Goal: Contribute content: Contribute content

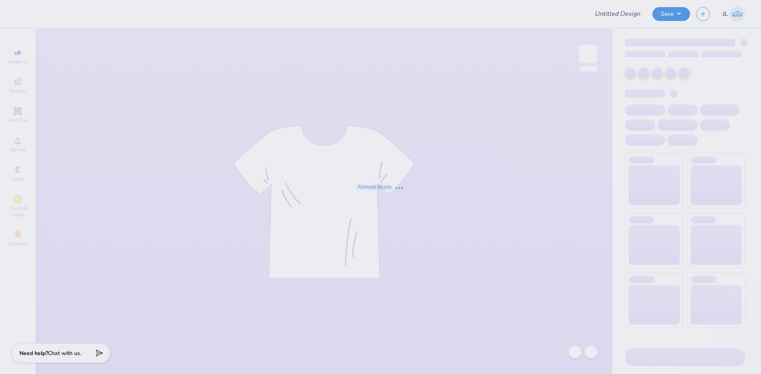
type input "The University of Alabama : Stephanie Bonilla"
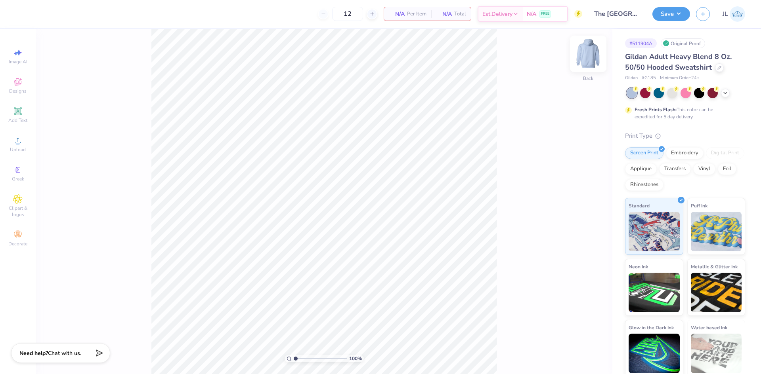
click at [580, 63] on div at bounding box center [588, 54] width 36 height 36
click at [20, 142] on icon at bounding box center [18, 141] width 6 height 6
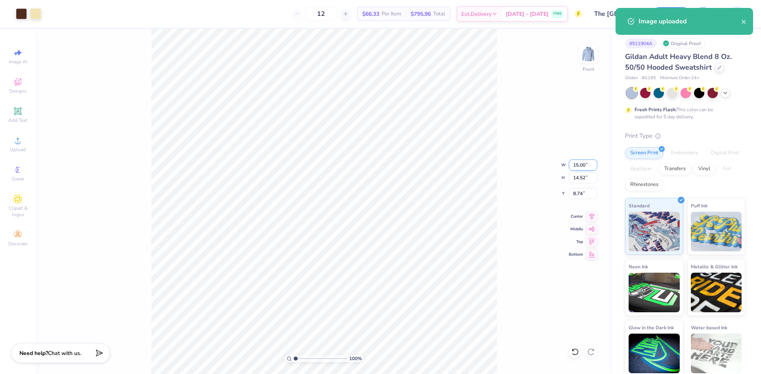
click at [577, 168] on input "15.00" at bounding box center [583, 165] width 29 height 11
type input "12.00"
type input "11.61"
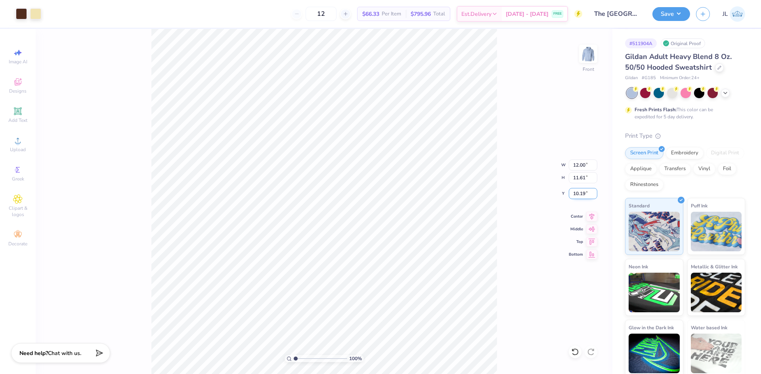
click at [580, 195] on input "10.19" at bounding box center [583, 193] width 29 height 11
type input "6.00"
click at [498, 195] on div "100 % Front W 12.00 12.00 " H 11.61 11.61 " Y 6.00 6.00 " Center Middle Top Bot…" at bounding box center [324, 202] width 577 height 346
click at [499, 203] on div "100 % Front" at bounding box center [324, 202] width 577 height 346
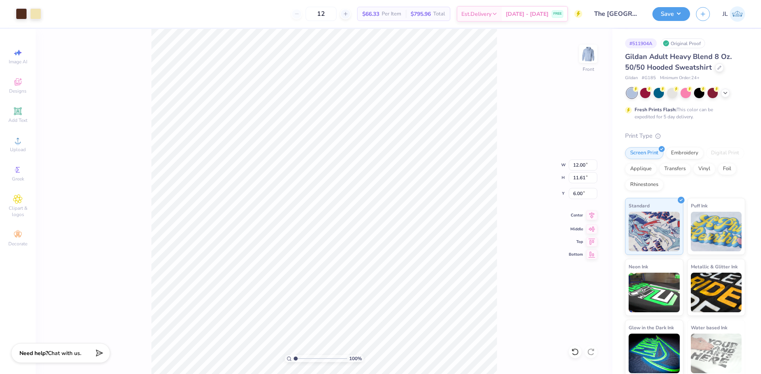
click at [589, 216] on icon at bounding box center [591, 216] width 11 height 10
click at [510, 211] on div "100 % Front W 12.00 12.00 " H 11.61 11.61 " Y 6.00 6.00 " Center Middle Top Bot…" at bounding box center [324, 202] width 577 height 346
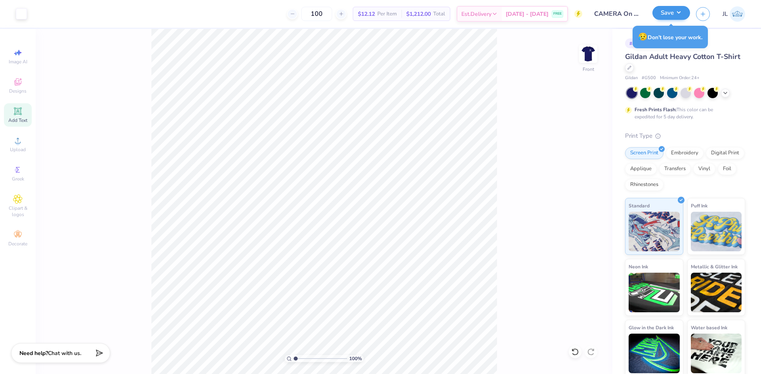
scroll to position [146, 0]
click at [679, 11] on button "Save" at bounding box center [671, 13] width 38 height 14
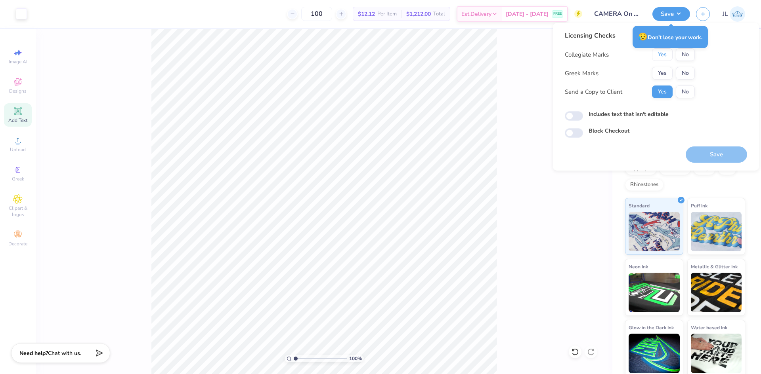
drag, startPoint x: 667, startPoint y: 57, endPoint x: 664, endPoint y: 62, distance: 6.2
click at [667, 57] on button "Yes" at bounding box center [662, 54] width 21 height 13
click at [684, 74] on button "No" at bounding box center [685, 73] width 19 height 13
click at [703, 153] on button "Save" at bounding box center [715, 155] width 61 height 16
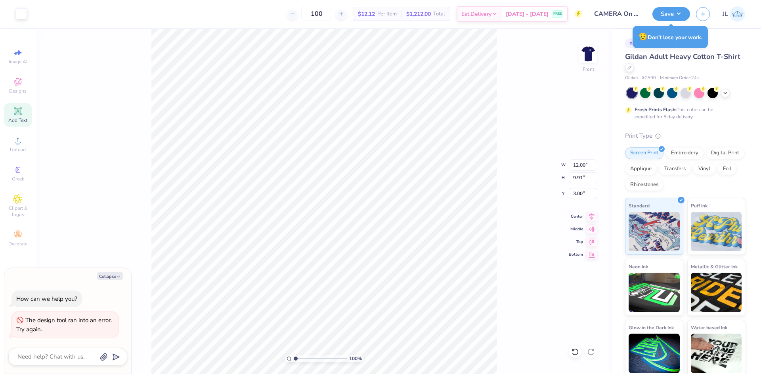
type textarea "x"
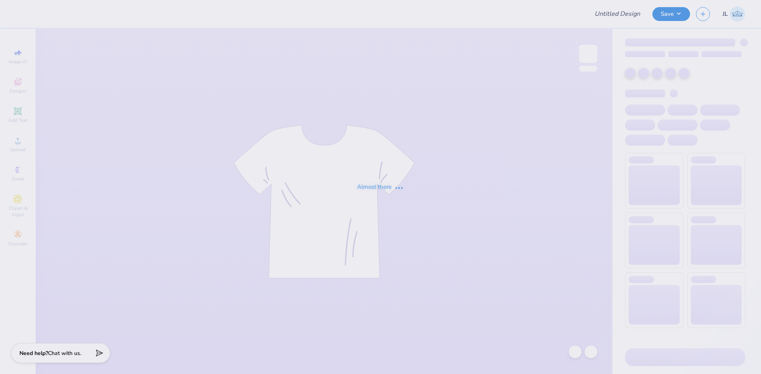
type input "CAMERA On Campus Shirts"
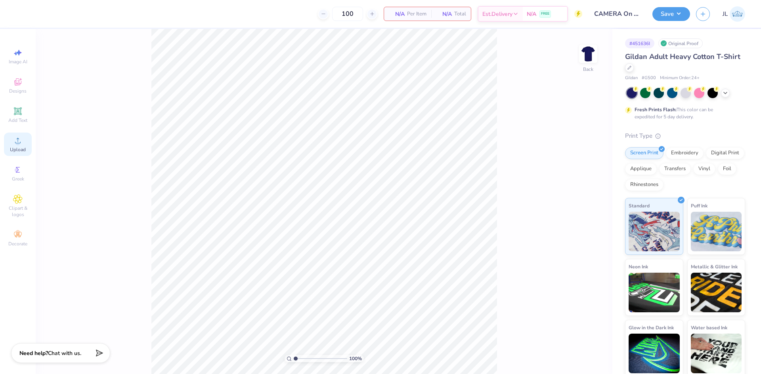
click at [20, 145] on div "Upload" at bounding box center [18, 144] width 28 height 23
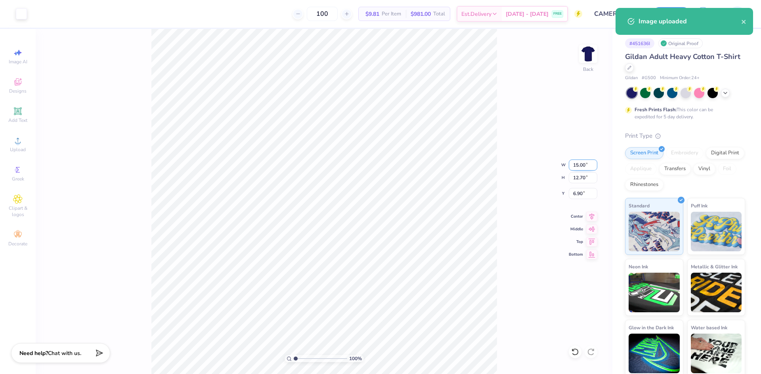
click at [580, 167] on input "15.00" at bounding box center [583, 165] width 29 height 11
type input "4.50"
type input "3.81"
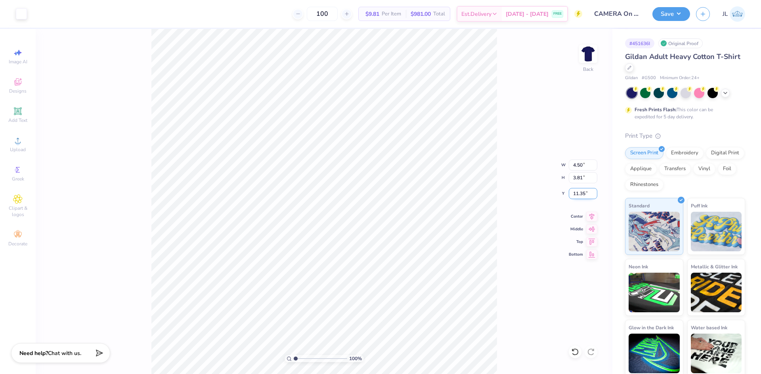
click at [576, 193] on input "11.35" at bounding box center [583, 193] width 29 height 11
type input "3.00"
click at [584, 60] on img at bounding box center [588, 54] width 16 height 16
click at [11, 143] on div "Upload" at bounding box center [18, 144] width 28 height 23
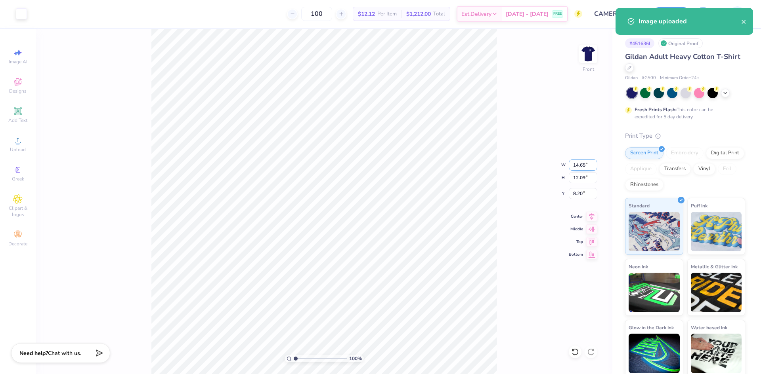
click at [576, 166] on input "14.65" at bounding box center [583, 165] width 29 height 11
type input "12.00"
type input "9.91"
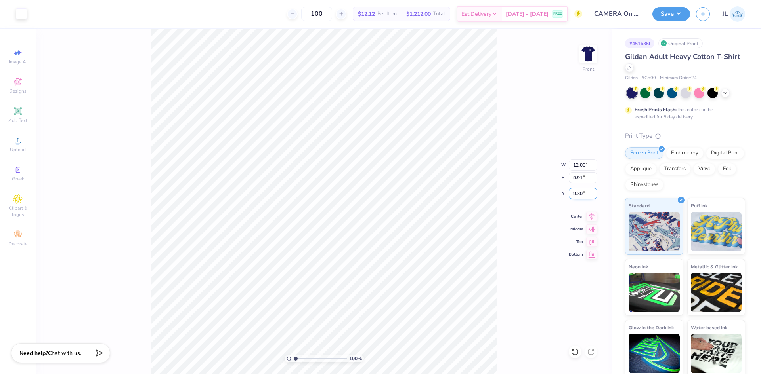
click at [578, 191] on input "9.30" at bounding box center [583, 193] width 29 height 11
type input "3.00"
click at [663, 10] on button "Save" at bounding box center [671, 13] width 38 height 14
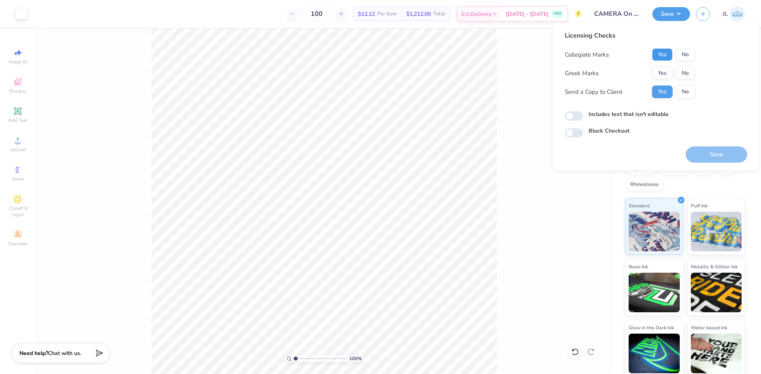
click at [667, 56] on button "Yes" at bounding box center [662, 54] width 21 height 13
click at [684, 73] on button "No" at bounding box center [685, 73] width 19 height 13
click at [708, 155] on button "Save" at bounding box center [715, 155] width 61 height 16
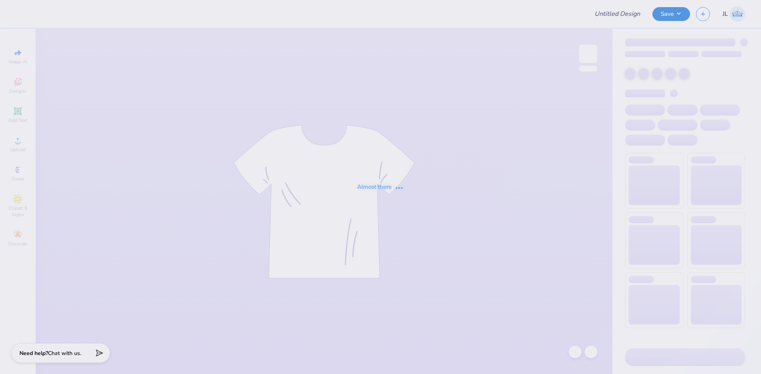
type input "[PERSON_NAME] : [GEOGRAPHIC_DATA] mercy"
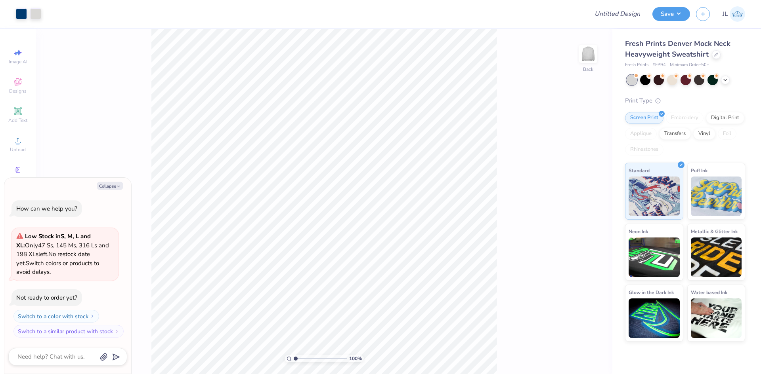
type textarea "x"
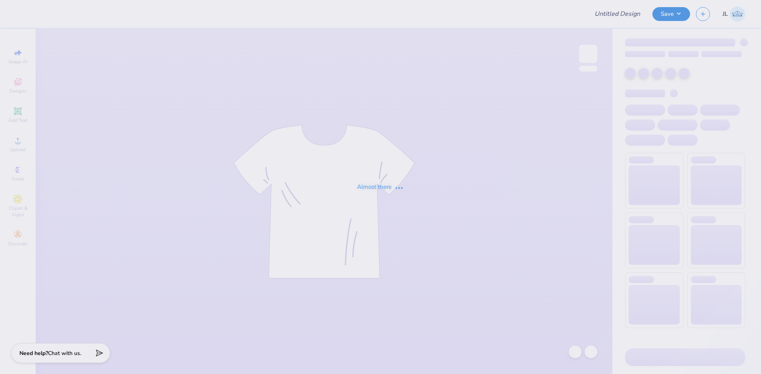
type input "[PERSON_NAME] : [GEOGRAPHIC_DATA] mercy"
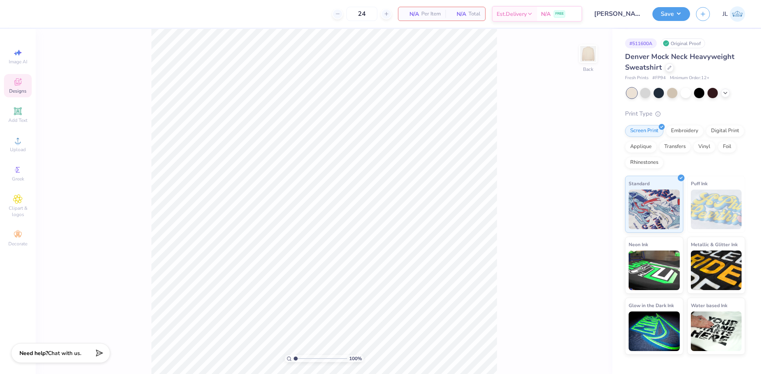
click at [16, 87] on div "Designs" at bounding box center [18, 85] width 28 height 23
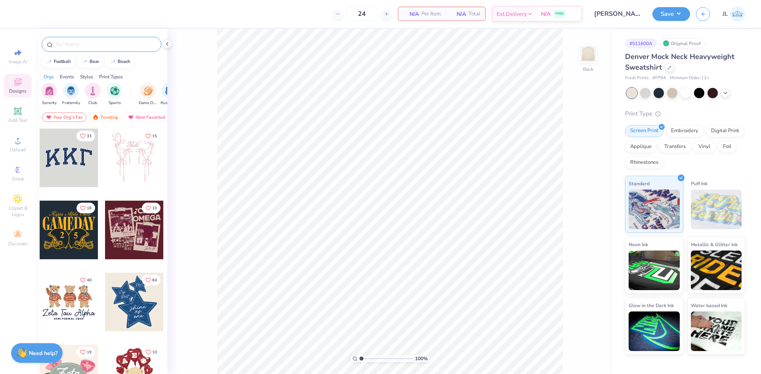
click at [119, 40] on div at bounding box center [102, 44] width 120 height 15
click at [118, 45] on input "text" at bounding box center [105, 44] width 101 height 8
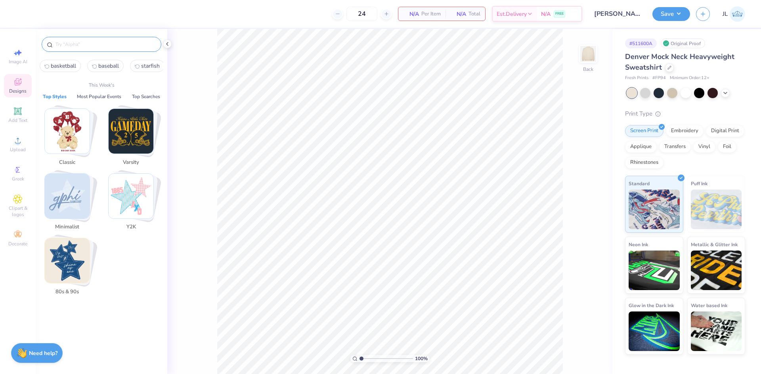
paste input "Phi Sigma Sigma Classic Plaid and Script Texts in Blue Homecoming Sweater"
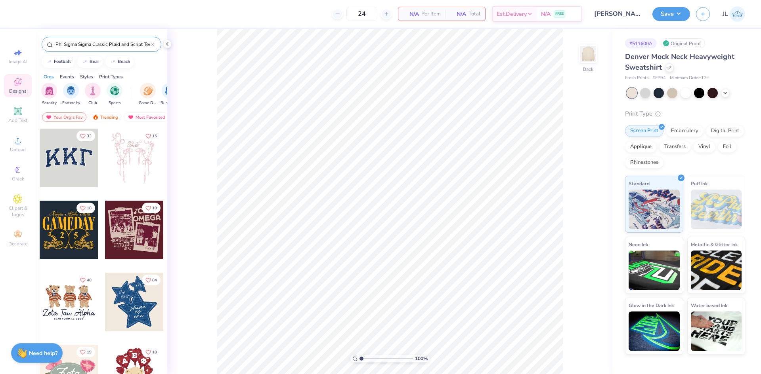
scroll to position [0, 69]
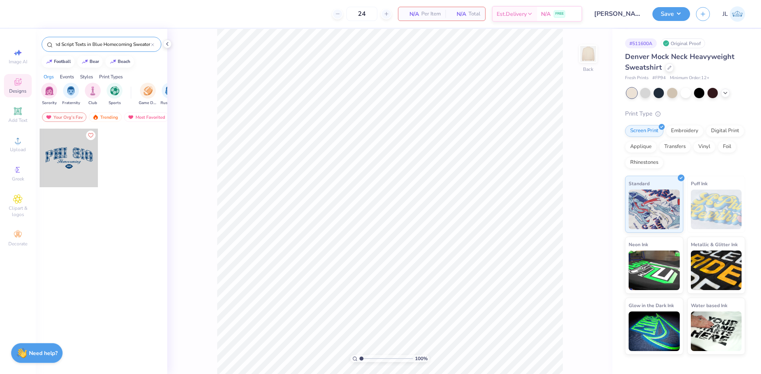
type input "Phi Sigma Sigma Classic Plaid and Script Texts in Blue Homecoming Sweater"
click at [84, 171] on div at bounding box center [69, 158] width 59 height 59
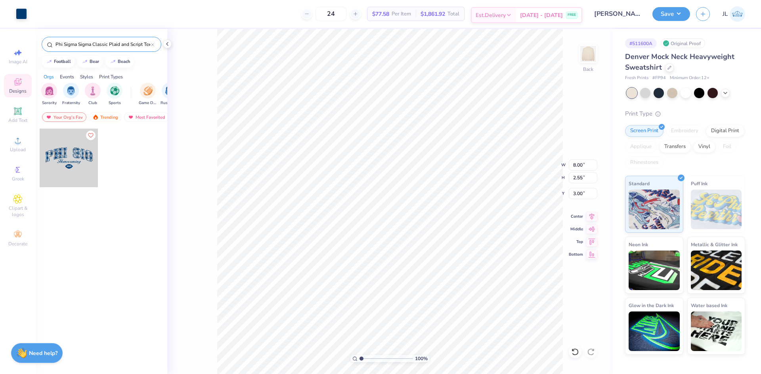
type input "8.00"
type input "2.55"
type input "3.00"
type input "7.79"
type input "2.28"
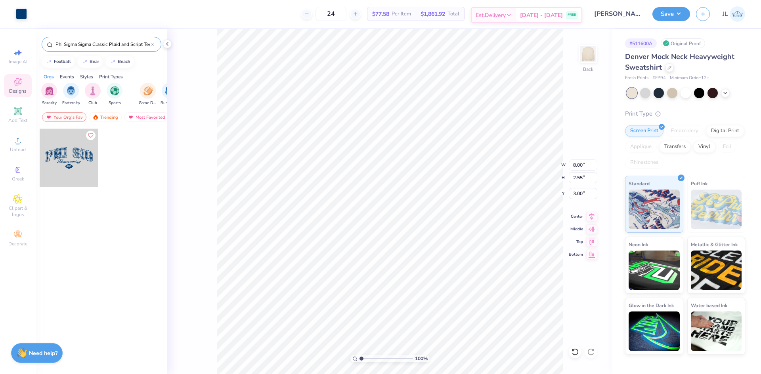
type input "3.12"
drag, startPoint x: 360, startPoint y: 358, endPoint x: 373, endPoint y: 351, distance: 15.1
type input "3.27"
click at [373, 355] on input "range" at bounding box center [385, 358] width 53 height 7
type input "3.16"
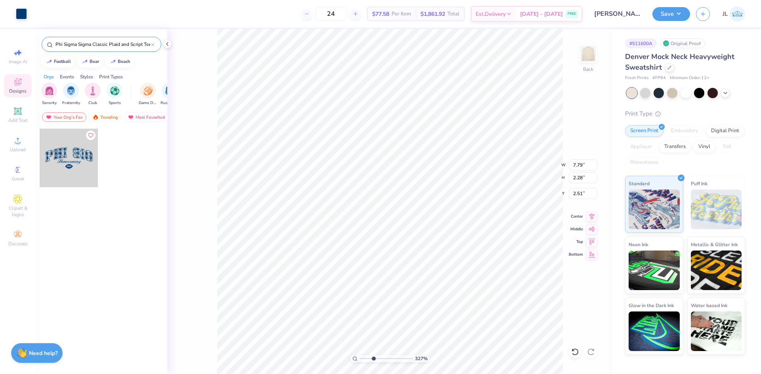
type input "2.51"
drag, startPoint x: 374, startPoint y: 358, endPoint x: 365, endPoint y: 347, distance: 14.3
type input "1.63"
click at [365, 355] on input "range" at bounding box center [385, 358] width 53 height 7
click at [469, 284] on li "Group" at bounding box center [458, 287] width 62 height 15
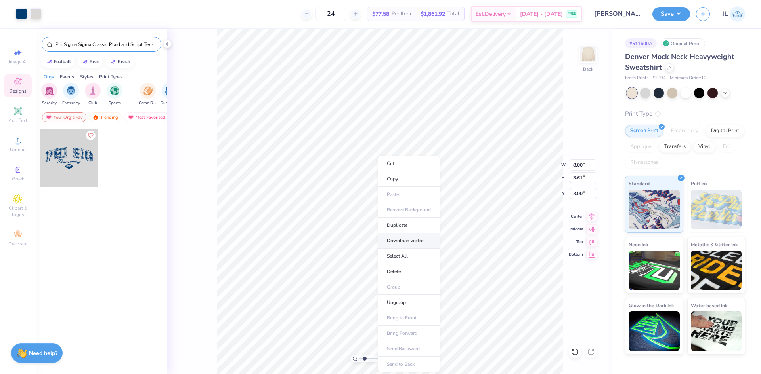
click at [412, 243] on li "Download vector" at bounding box center [409, 240] width 62 height 15
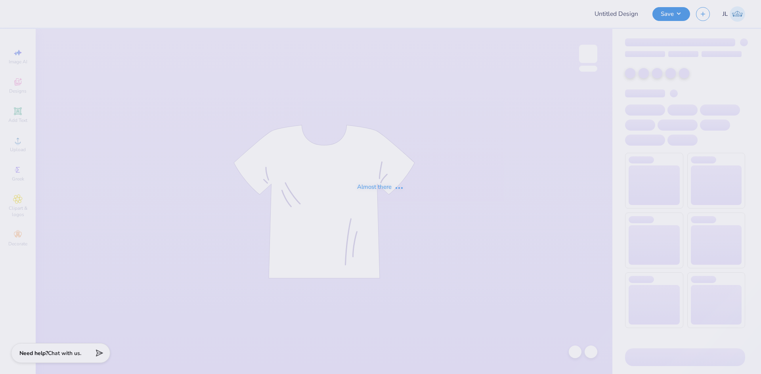
type input "[PERSON_NAME] : [GEOGRAPHIC_DATA] mercy"
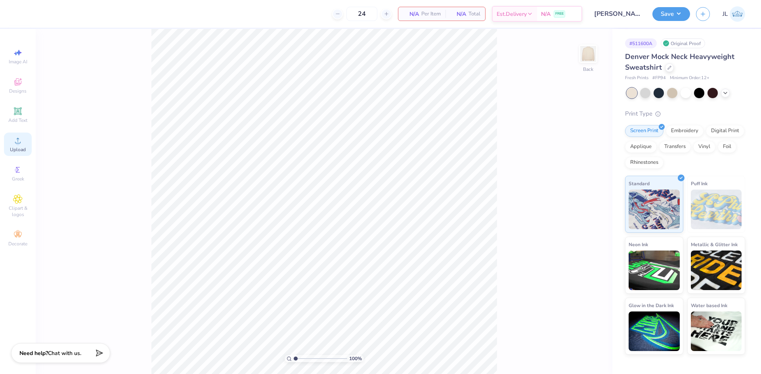
click at [24, 152] on span "Upload" at bounding box center [18, 150] width 16 height 6
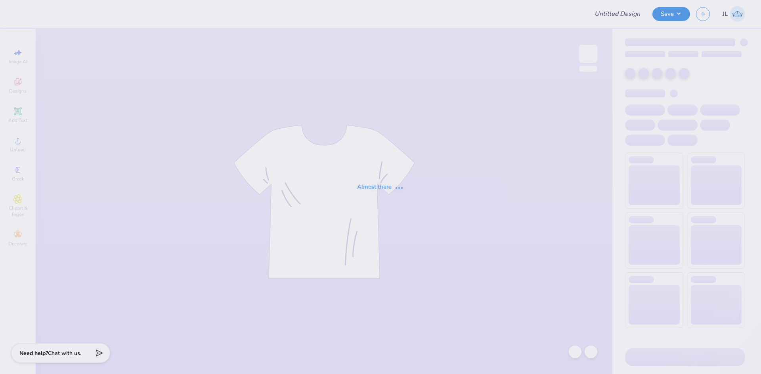
type input "[PERSON_NAME] : [GEOGRAPHIC_DATA] mercy"
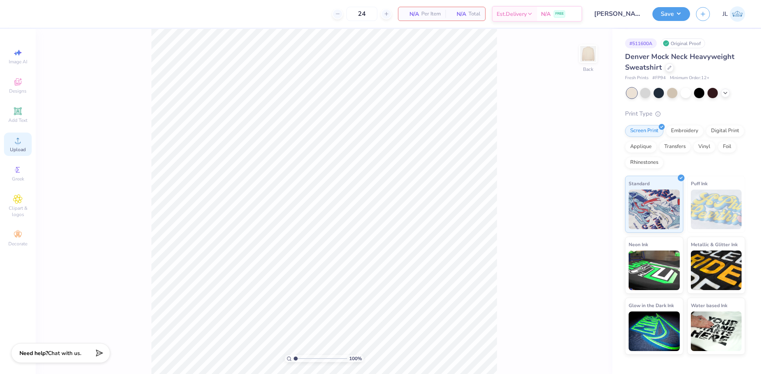
click at [17, 140] on icon at bounding box center [18, 141] width 10 height 10
click at [14, 81] on icon at bounding box center [18, 82] width 10 height 10
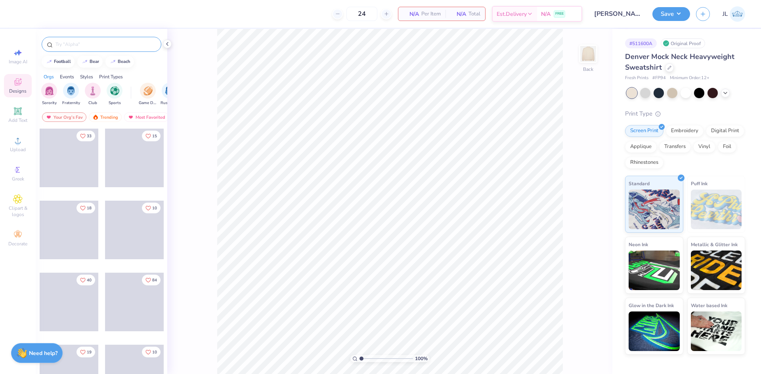
click at [83, 45] on input "text" at bounding box center [105, 44] width 101 height 8
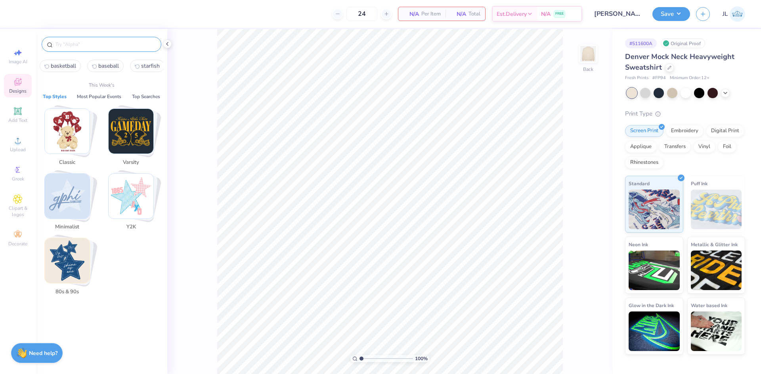
paste input "Phi Sigma Sigma Classic Plaid and Script Texts in Blue Homecoming Sweater"
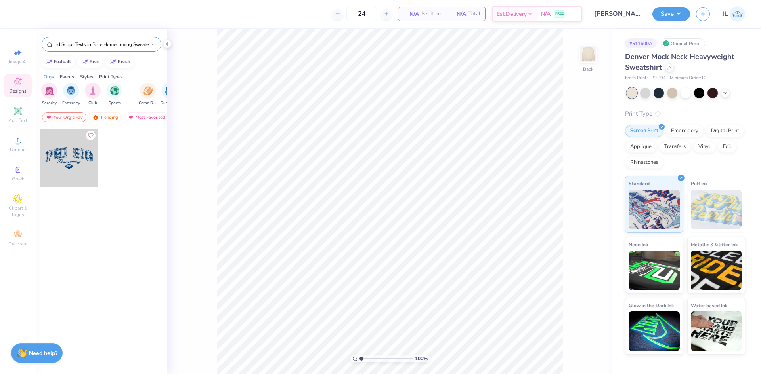
type input "Phi Sigma Sigma Classic Plaid and Script Texts in Blue Homecoming Sweater"
click at [82, 150] on div at bounding box center [69, 158] width 59 height 59
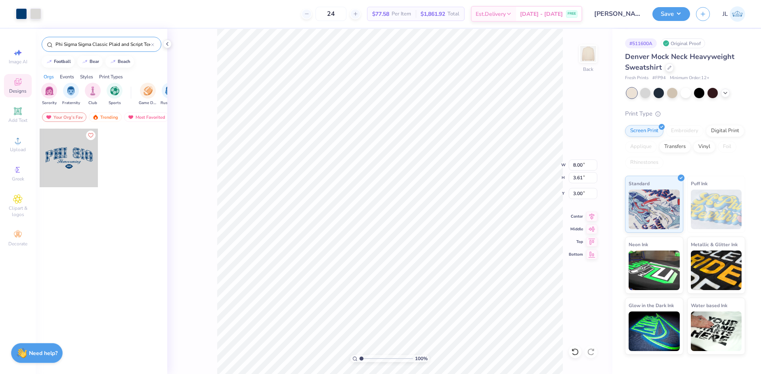
type input "10.98"
type input "4.95"
type input "4.02"
type input "12.70"
type input "5.73"
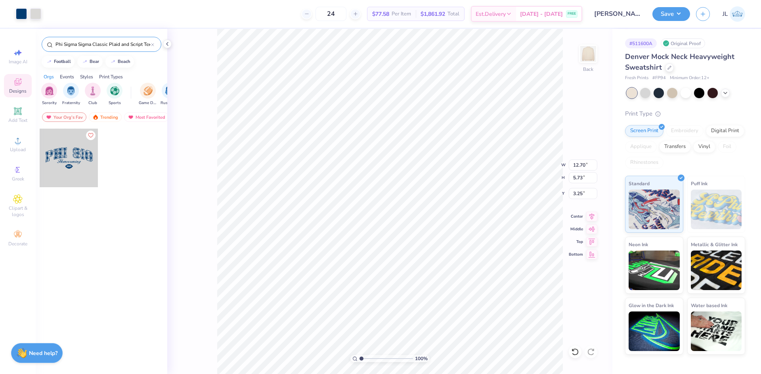
type input "3.50"
type input "13.65"
type input "6.15"
type input "3.18"
click at [466, 301] on li "Ungroup" at bounding box center [471, 302] width 62 height 15
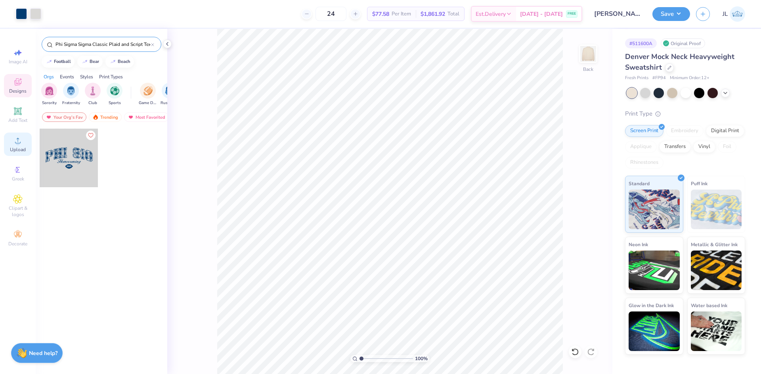
click at [21, 148] on span "Upload" at bounding box center [18, 150] width 16 height 6
type input "3.52"
type input "12.72"
type input "3.24"
type input "3.84"
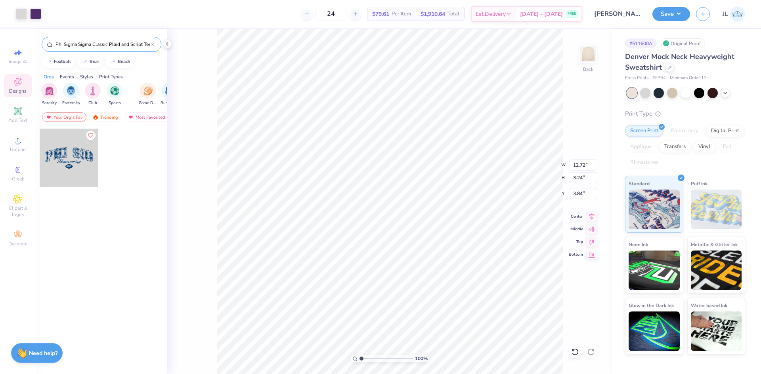
type input "14.17"
type input "3.61"
type input "3.47"
click at [592, 217] on icon at bounding box center [591, 216] width 11 height 10
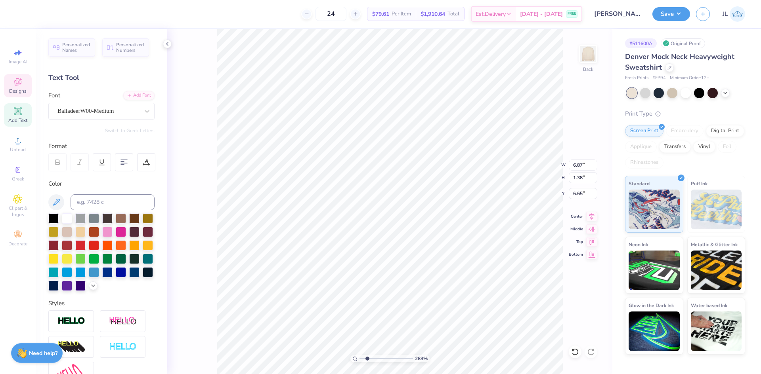
drag, startPoint x: 368, startPoint y: 356, endPoint x: 367, endPoint y: 351, distance: 4.9
type input "2.01"
click at [367, 355] on input "range" at bounding box center [385, 358] width 53 height 7
type input "14.17"
type input "3.61"
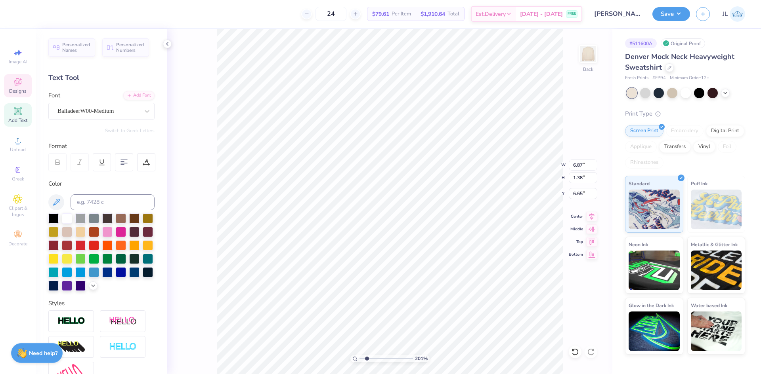
type input "3.47"
type input "6.87"
type input "1.38"
type input "6.65"
click at [97, 202] on input at bounding box center [113, 203] width 84 height 16
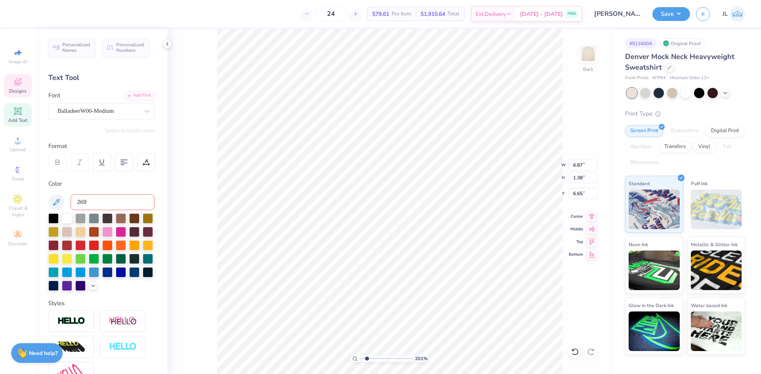
type input "269"
type textarea "Beta Tau"
type input "5.33"
type input "1.05"
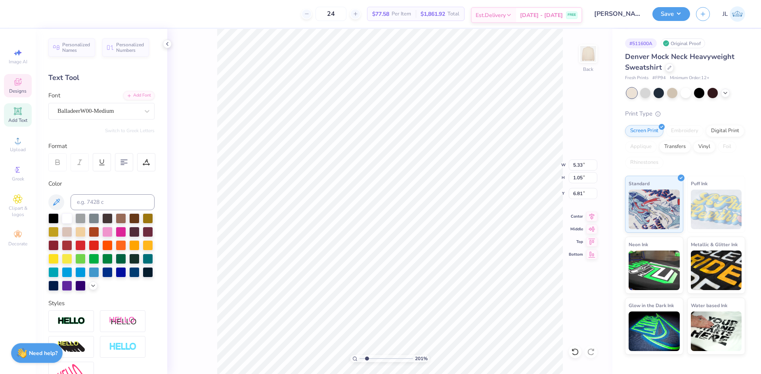
type input "6.81"
type input "7.39"
type input "1.45"
type input "6.76"
click at [592, 220] on icon at bounding box center [591, 216] width 11 height 10
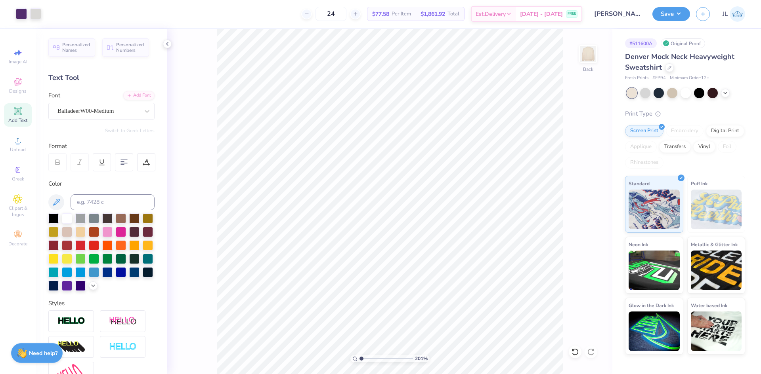
drag, startPoint x: 354, startPoint y: 357, endPoint x: 335, endPoint y: 348, distance: 21.3
type input "1"
click at [359, 355] on input "range" at bounding box center [385, 358] width 53 height 7
click at [450, 289] on li "Group" at bounding box center [451, 287] width 62 height 15
type input "7.39"
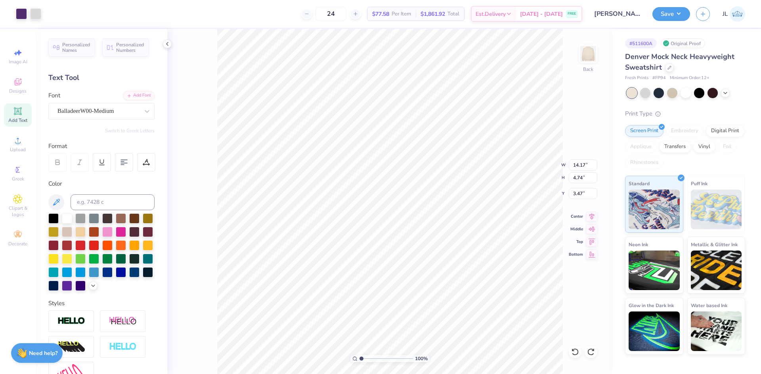
type input "1.45"
type input "6.65"
click at [466, 287] on li "Group" at bounding box center [462, 287] width 62 height 15
click at [578, 169] on input "14.17" at bounding box center [583, 165] width 29 height 11
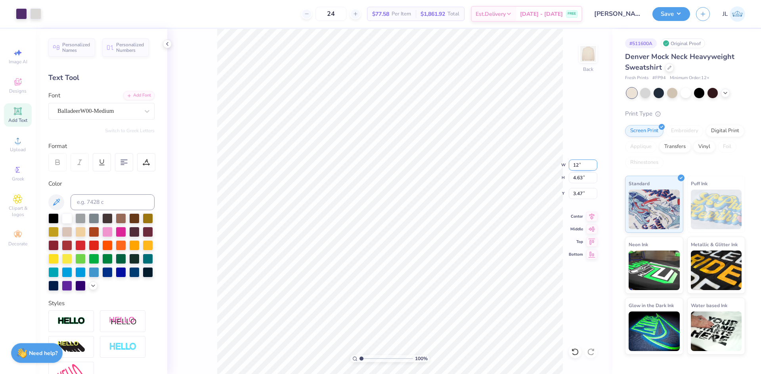
click at [575, 167] on input "12" at bounding box center [583, 165] width 29 height 11
type input "12.00"
type input "3.92"
type input "3.83"
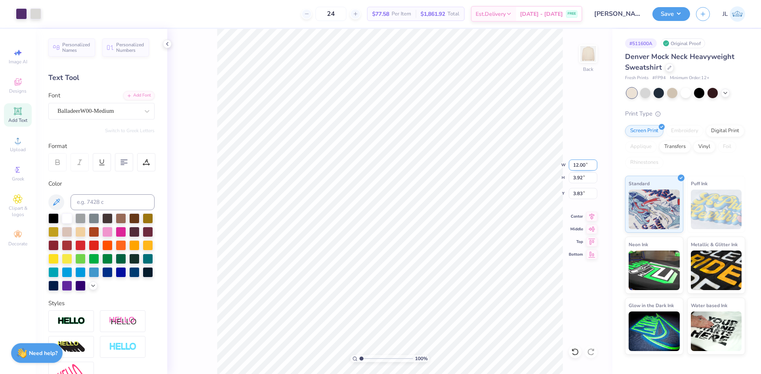
click at [575, 167] on input "12.00" at bounding box center [583, 165] width 29 height 11
type input "11.00"
type input "3.59"
type input "3.99"
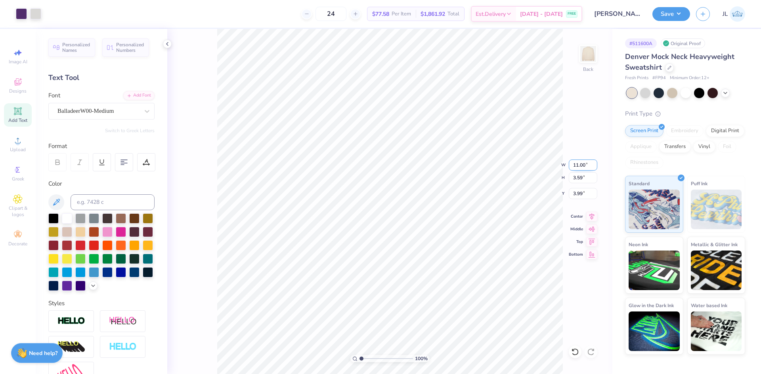
click at [577, 164] on input "11.00" at bounding box center [583, 165] width 29 height 11
type input "12.00"
type input "3.92"
click at [577, 193] on input "3.83" at bounding box center [583, 193] width 29 height 11
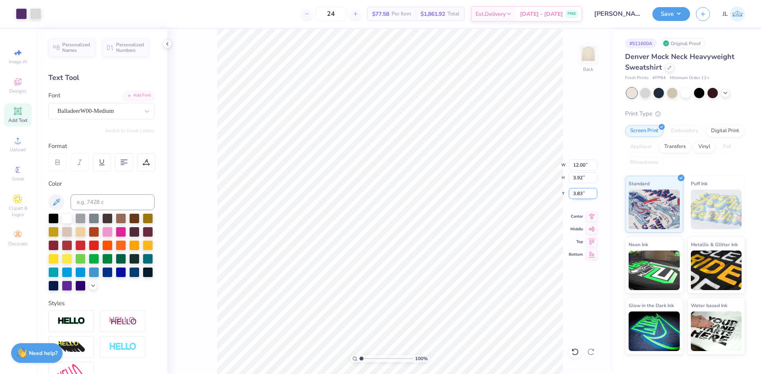
click at [577, 193] on input "3.83" at bounding box center [583, 193] width 29 height 11
type input "3.00"
drag, startPoint x: 362, startPoint y: 359, endPoint x: 367, endPoint y: 350, distance: 10.7
click at [367, 355] on input "range" at bounding box center [385, 358] width 53 height 7
drag, startPoint x: 366, startPoint y: 358, endPoint x: 349, endPoint y: 355, distance: 17.0
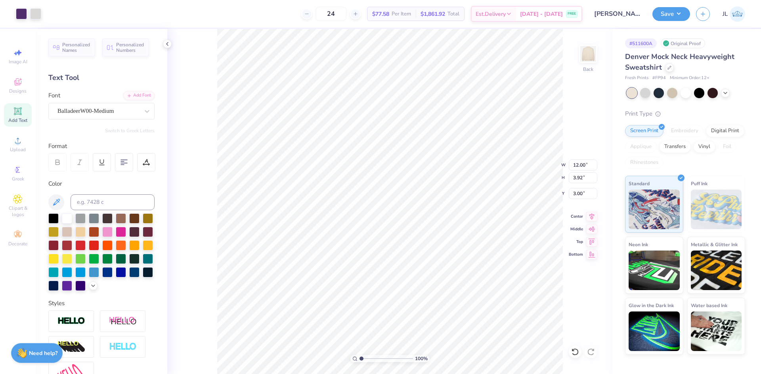
type input "1"
click at [359, 355] on input "range" at bounding box center [385, 358] width 53 height 7
click at [448, 302] on li "Ungroup" at bounding box center [439, 302] width 62 height 15
click at [594, 223] on div "100 % Back W 12.00 H 3.92 Y 3.00 Center Middle Top Bottom" at bounding box center [389, 202] width 445 height 346
type input "3.92"
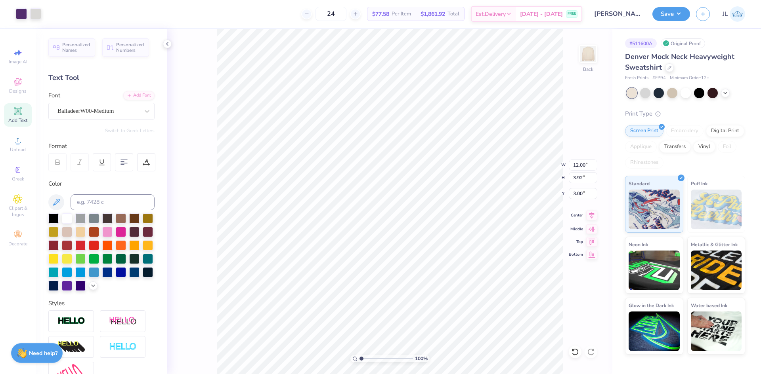
click at [590, 221] on div "100 % Back W 12.00 12.00 " H 3.92 3.92 " Y 3.00 3.00 " Center Middle Top Bottom" at bounding box center [389, 202] width 445 height 346
type input "3.92"
type input "13.61"
type input "4.44"
type input "3.31"
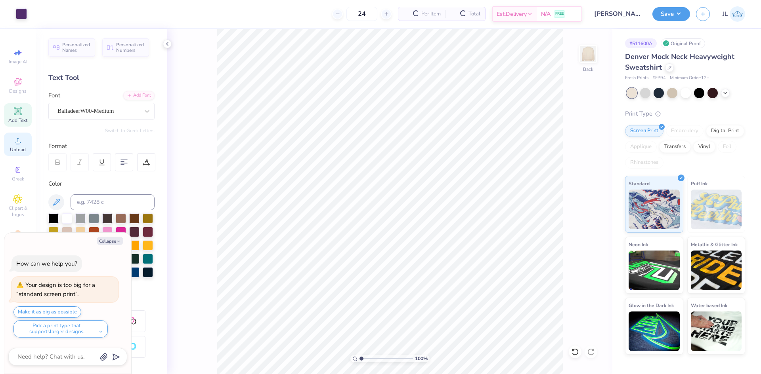
click at [25, 143] on div "Upload" at bounding box center [18, 144] width 28 height 23
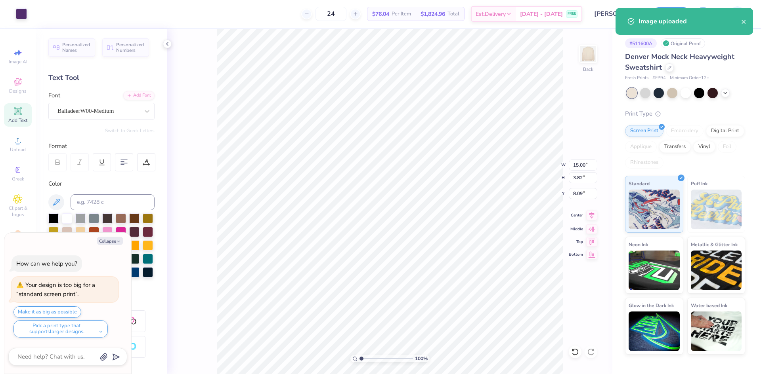
type textarea "x"
type input "3.24"
click at [592, 220] on icon at bounding box center [591, 216] width 11 height 10
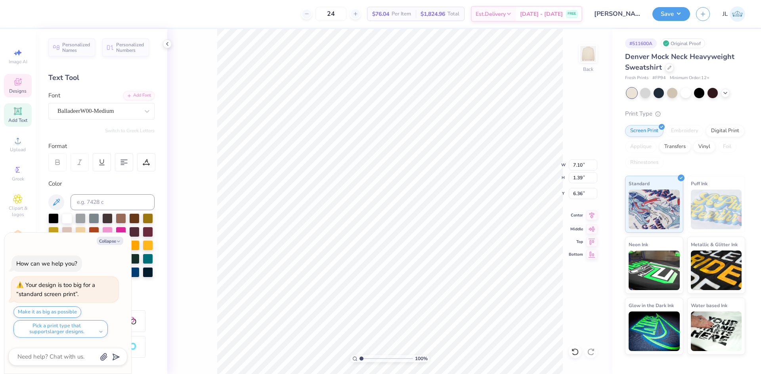
click at [590, 216] on icon at bounding box center [591, 216] width 11 height 10
type textarea "x"
type input "7.87"
type input "1.55"
type textarea "x"
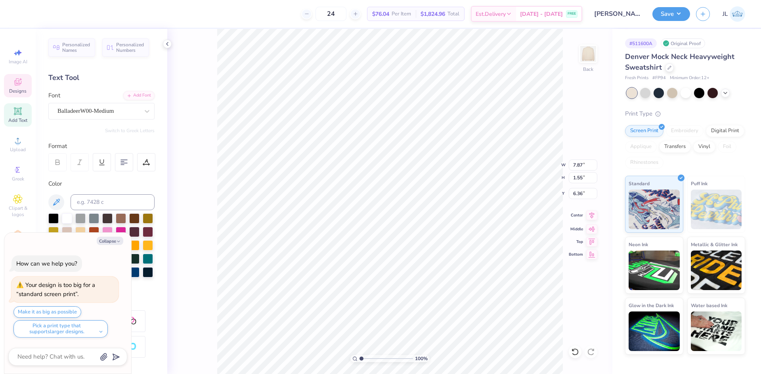
type input "8.06"
type input "1.58"
click at [593, 219] on icon at bounding box center [591, 216] width 11 height 10
click at [592, 218] on icon at bounding box center [591, 216] width 11 height 10
type textarea "x"
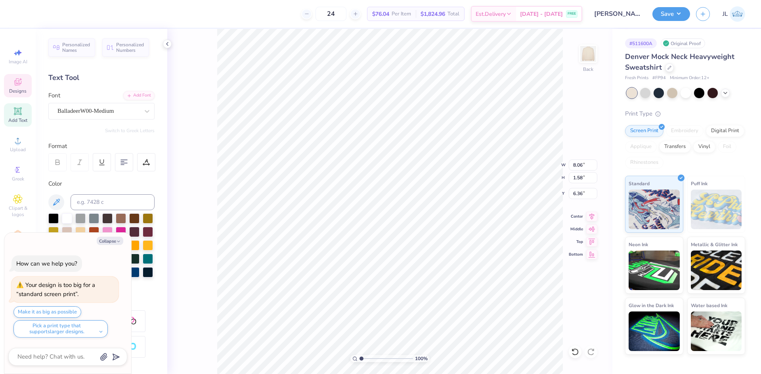
type input "15.00"
type input "3.82"
type input "3.24"
type textarea "x"
type input "7.57"
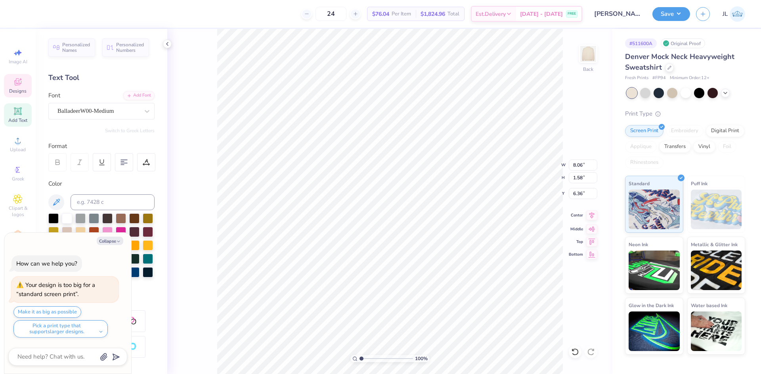
type input "1.49"
type input "6.46"
click at [594, 218] on icon at bounding box center [591, 216] width 11 height 10
click at [449, 288] on li "Group" at bounding box center [446, 287] width 62 height 15
type textarea "x"
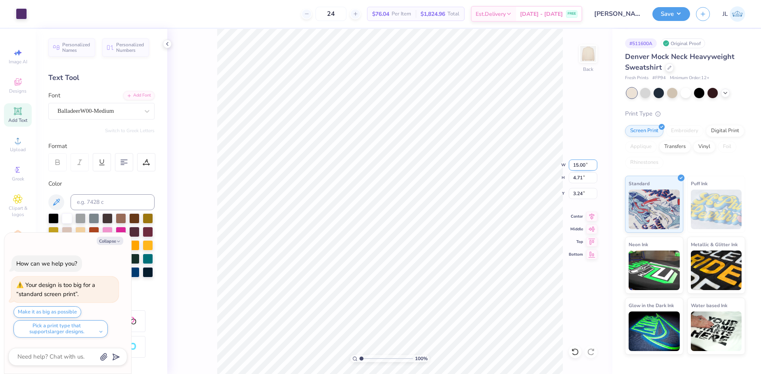
click at [575, 168] on input "15.00" at bounding box center [583, 165] width 29 height 11
type input "12"
type textarea "x"
type input "12.00"
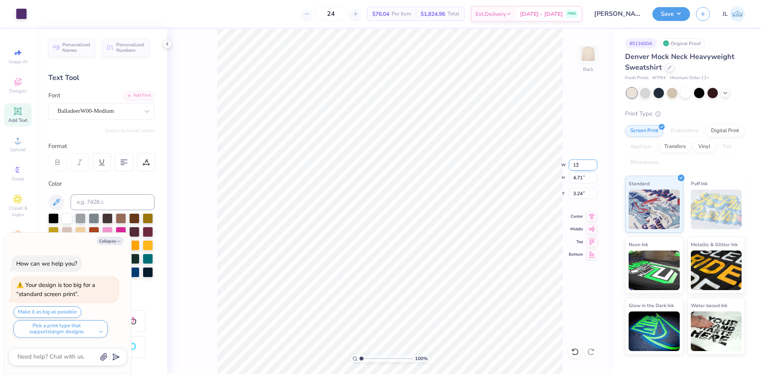
type input "3.76"
click at [573, 195] on input "3.71" at bounding box center [583, 193] width 29 height 11
type input "3"
type textarea "x"
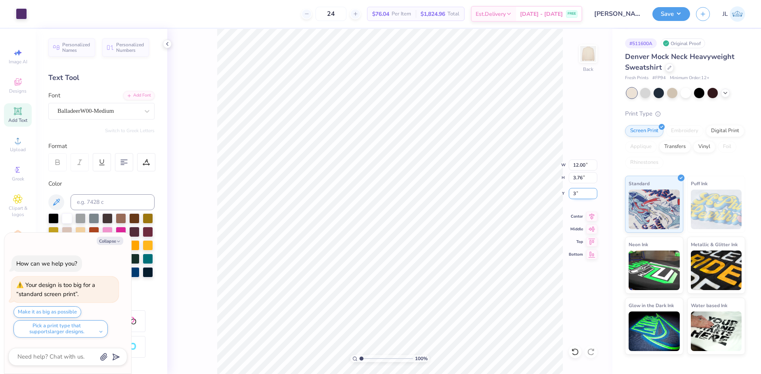
type input "3.00"
click at [113, 240] on button "Collapse" at bounding box center [110, 241] width 27 height 8
type textarea "x"
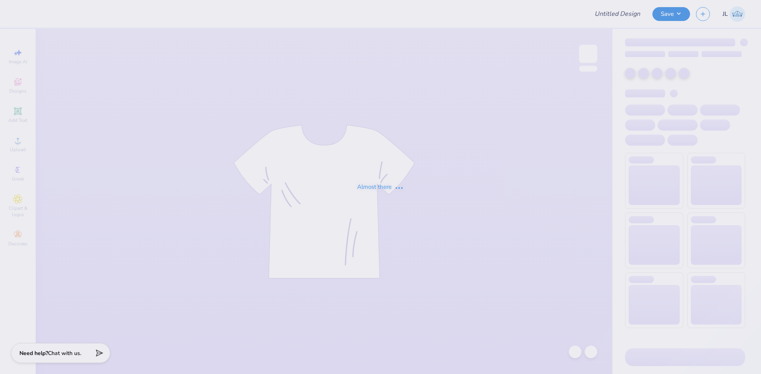
type input "The [GEOGRAPHIC_DATA][US_STATE] : [PERSON_NAME]"
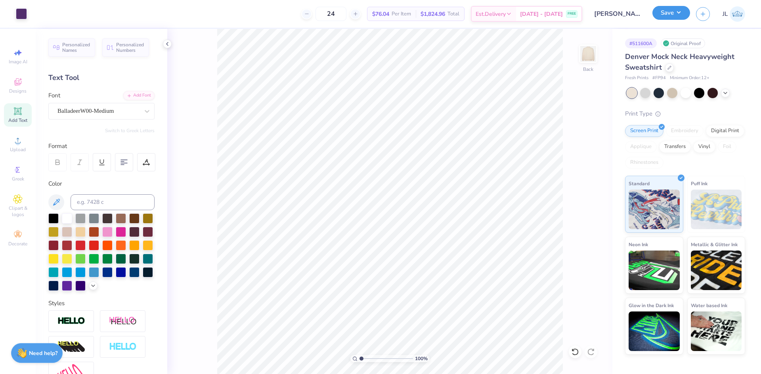
click at [678, 15] on button "Save" at bounding box center [671, 13] width 38 height 14
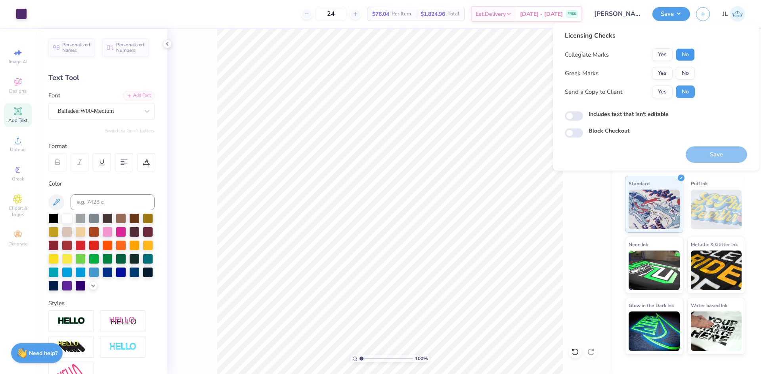
click at [688, 56] on button "No" at bounding box center [685, 54] width 19 height 13
click at [667, 76] on button "Yes" at bounding box center [662, 73] width 21 height 13
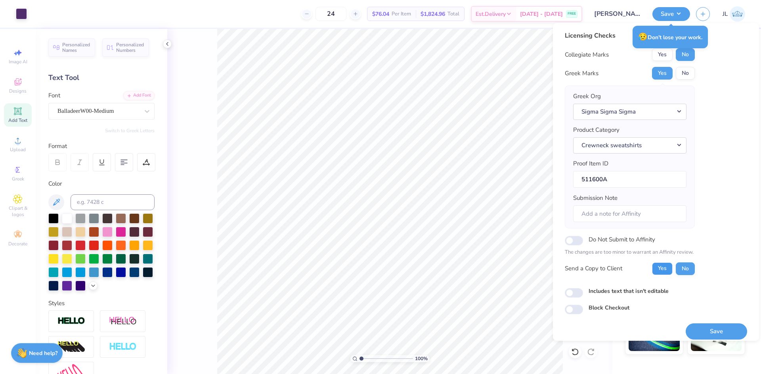
click at [663, 268] on button "Yes" at bounding box center [662, 269] width 21 height 13
click at [710, 331] on button "Save" at bounding box center [715, 332] width 61 height 16
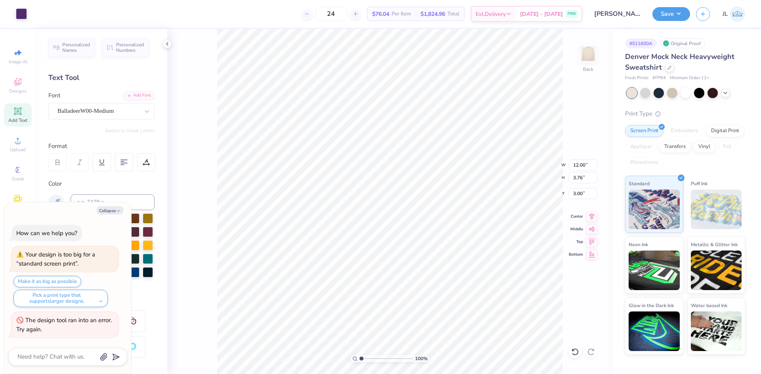
type textarea "x"
type input "2.09"
click at [109, 214] on button "Collapse" at bounding box center [110, 210] width 27 height 8
type textarea "x"
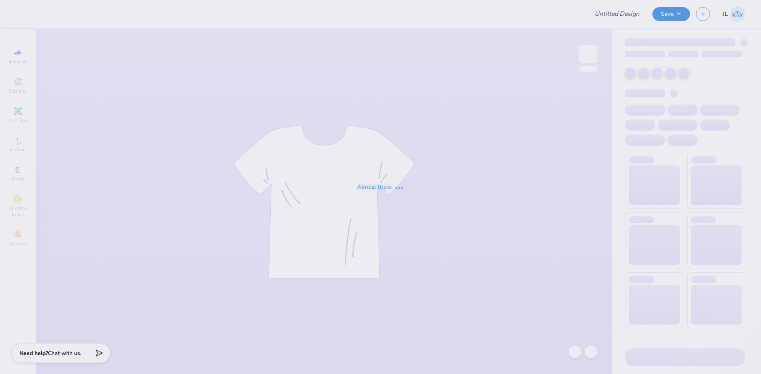
type input "[PERSON_NAME] : [GEOGRAPHIC_DATA] mercy"
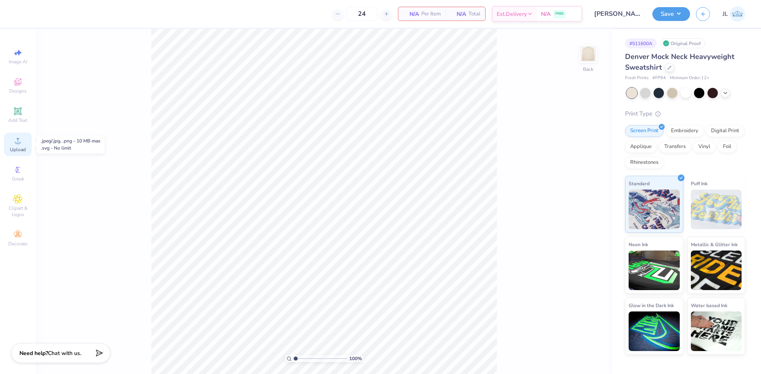
click at [23, 142] on div "Upload" at bounding box center [18, 144] width 28 height 23
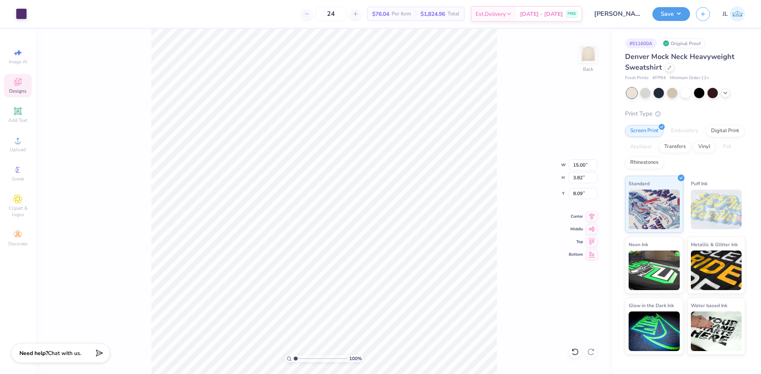
click at [20, 86] on icon at bounding box center [18, 82] width 10 height 10
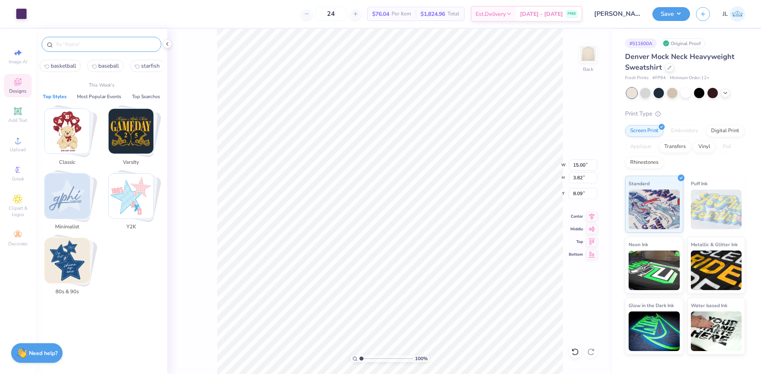
click at [102, 43] on input "text" at bounding box center [105, 44] width 101 height 8
paste input "Phi Sigma Sigma Classic Plaid and Script Texts in Blue Homecoming Sweater"
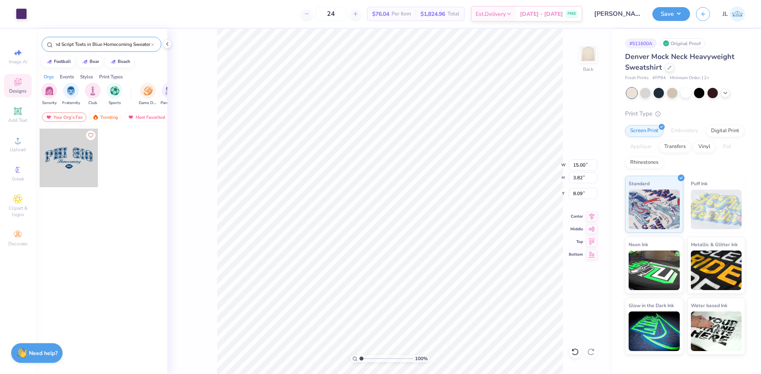
type input "Phi Sigma Sigma Classic Plaid and Script Texts in Blue Homecoming Sweater"
click at [72, 160] on div at bounding box center [69, 158] width 59 height 59
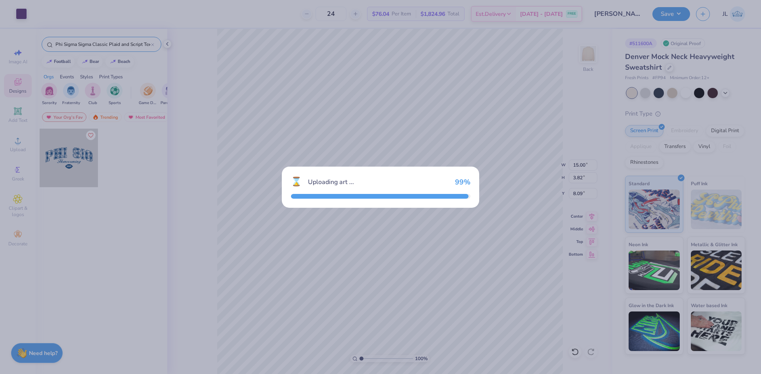
type input "8.00"
type input "3.61"
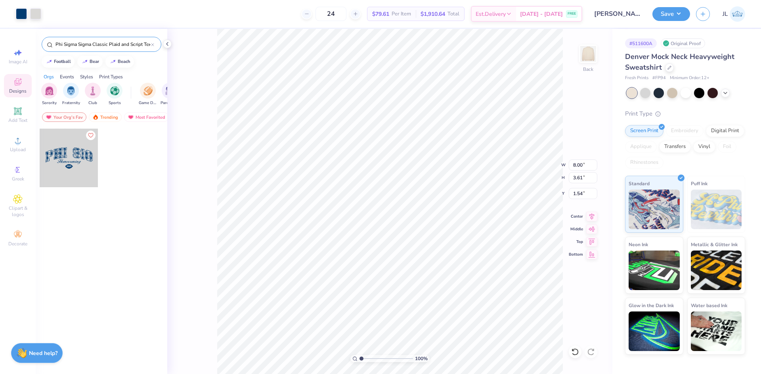
type input "1.83"
click at [435, 301] on li "Ungroup" at bounding box center [439, 302] width 62 height 15
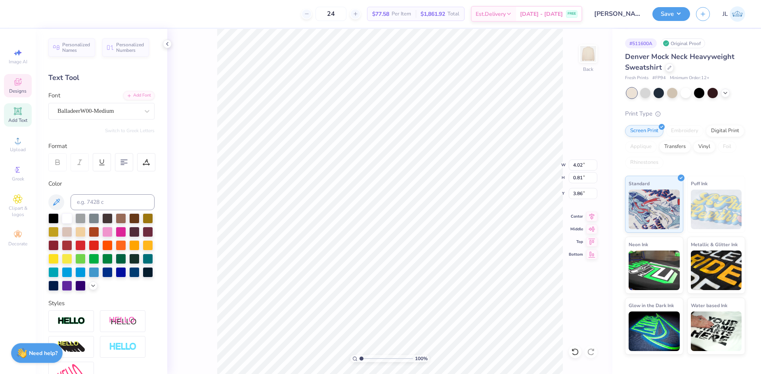
scroll to position [7, 2]
type textarea "Beta Tau"
type input "3.12"
type input "0.61"
type input "3.96"
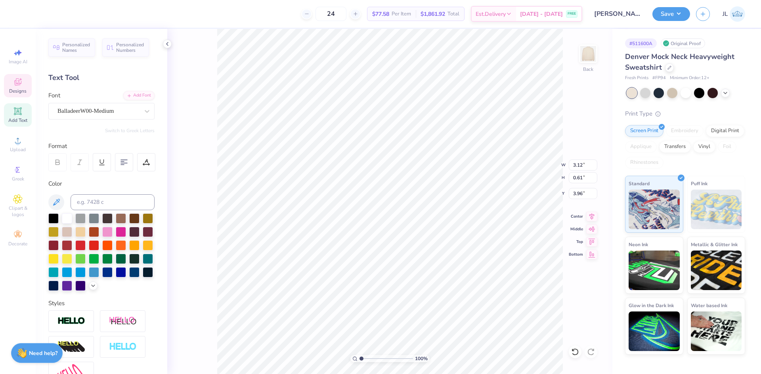
type input "8.22"
type input "1.61"
type input "11.47"
click at [590, 218] on icon at bounding box center [591, 216] width 11 height 10
type input "15.00"
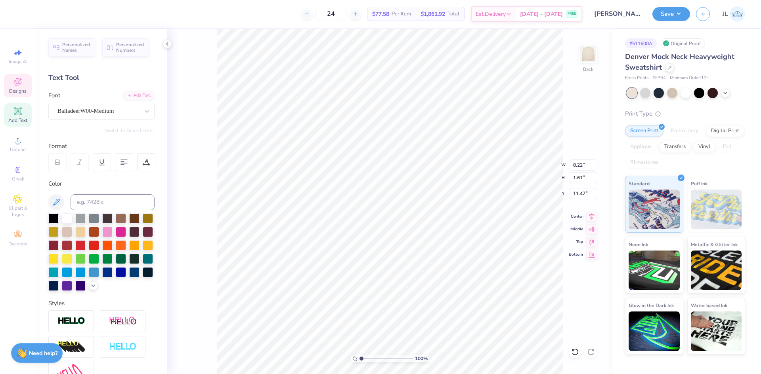
type input "3.82"
type input "8.09"
click at [591, 214] on icon at bounding box center [591, 215] width 5 height 7
type input "8.22"
type input "1.61"
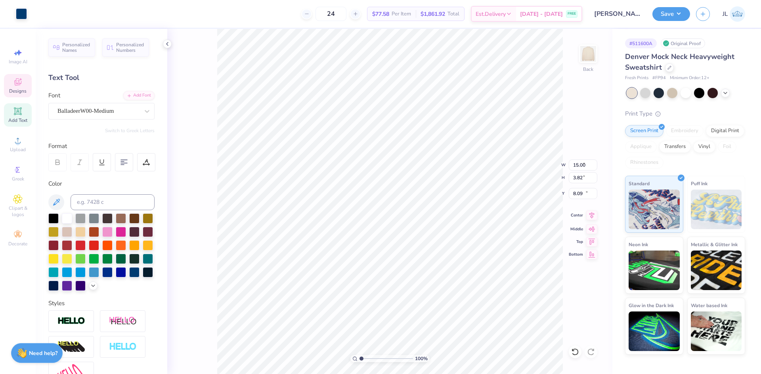
type input "11.47"
type input "15.00"
type input "3.82"
type input "8.09"
click at [93, 204] on input at bounding box center [113, 203] width 84 height 16
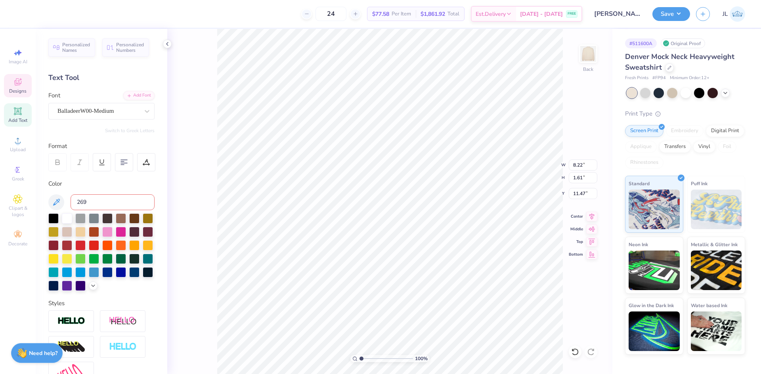
type input "269"
type input "7.30"
type input "1.43"
type input "11.65"
click at [590, 218] on icon at bounding box center [591, 216] width 11 height 10
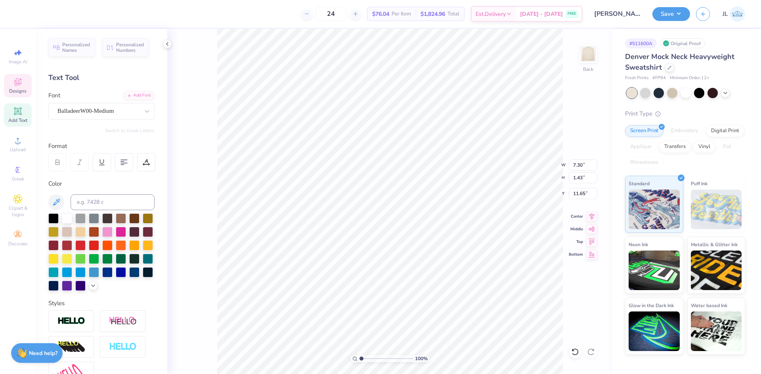
type input "11.19"
type input "11.56"
click at [575, 168] on input "15.00" at bounding box center [583, 165] width 29 height 11
type input "12.00"
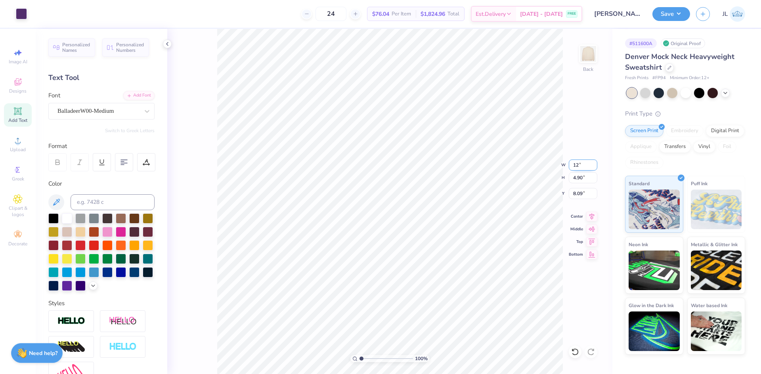
type input "3.92"
type input "8.58"
type input "11.06"
type input "11.39"
type input "11.06"
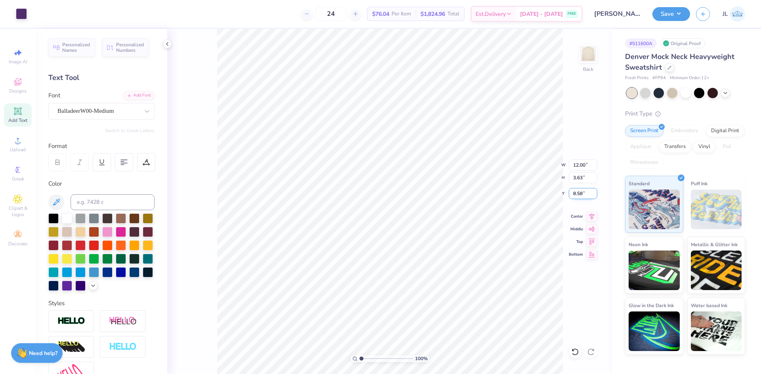
click at [576, 196] on input "8.58" at bounding box center [583, 193] width 29 height 11
type input "3.00"
click at [578, 168] on input "12.00" at bounding box center [583, 165] width 29 height 11
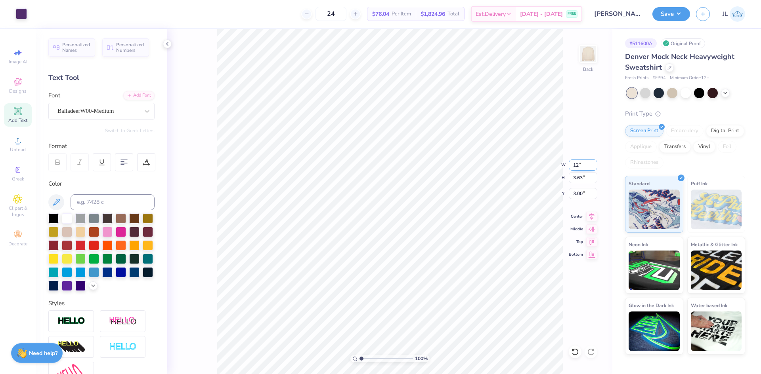
type input "12"
type input "6.87"
type input "1.35"
click at [590, 218] on icon at bounding box center [591, 216] width 11 height 10
click at [580, 168] on input "12.00" at bounding box center [583, 165] width 29 height 11
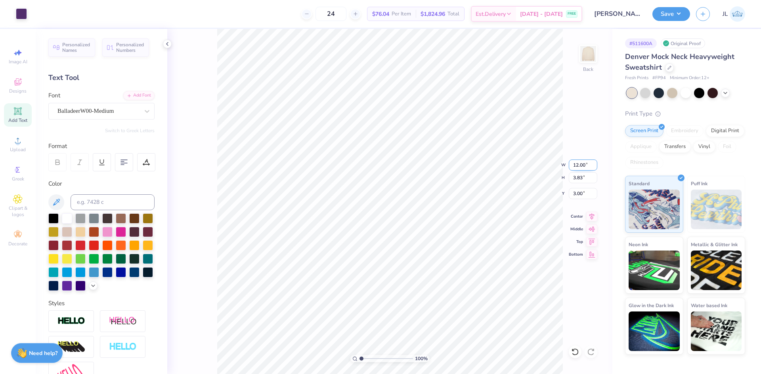
click at [580, 168] on input "12.00" at bounding box center [583, 165] width 29 height 11
type input "12"
click at [430, 283] on li "Group" at bounding box center [435, 282] width 62 height 15
click at [676, 12] on button "Save" at bounding box center [671, 13] width 38 height 14
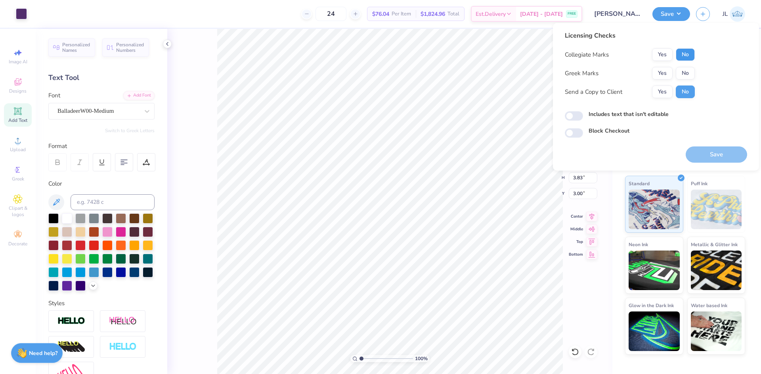
click at [680, 53] on button "No" at bounding box center [685, 54] width 19 height 13
click at [664, 71] on button "Yes" at bounding box center [662, 73] width 21 height 13
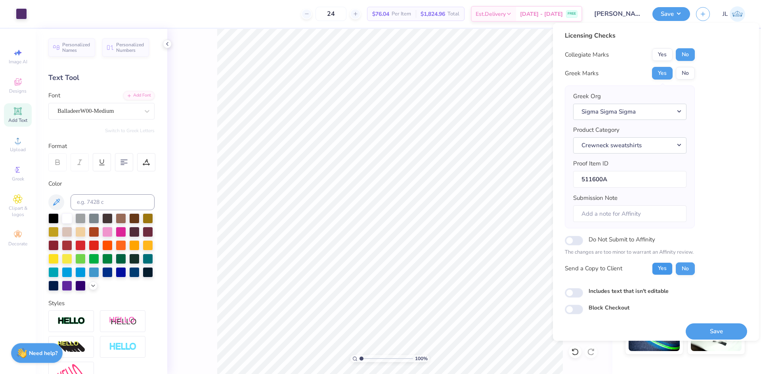
click at [660, 271] on button "Yes" at bounding box center [662, 269] width 21 height 13
click at [701, 334] on button "Save" at bounding box center [715, 332] width 61 height 16
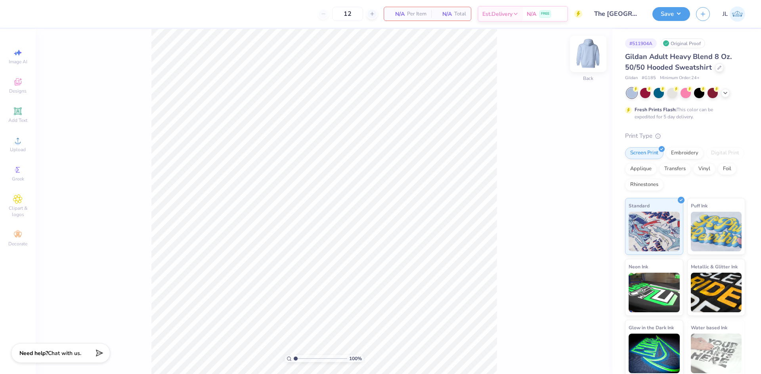
click at [589, 56] on img at bounding box center [588, 54] width 32 height 32
click at [12, 145] on div "Upload" at bounding box center [18, 144] width 28 height 23
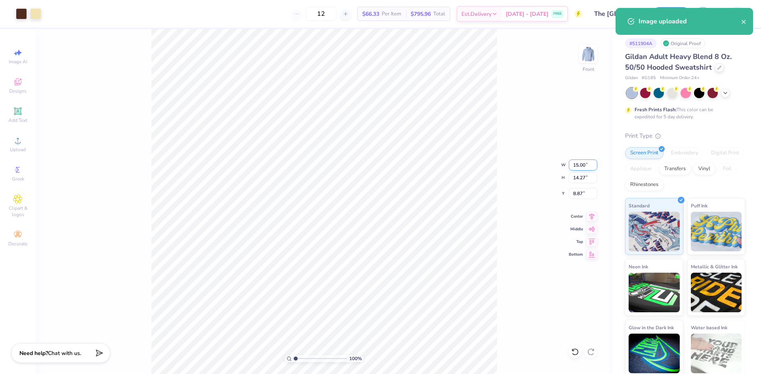
click at [582, 165] on input "15.00" at bounding box center [583, 165] width 29 height 11
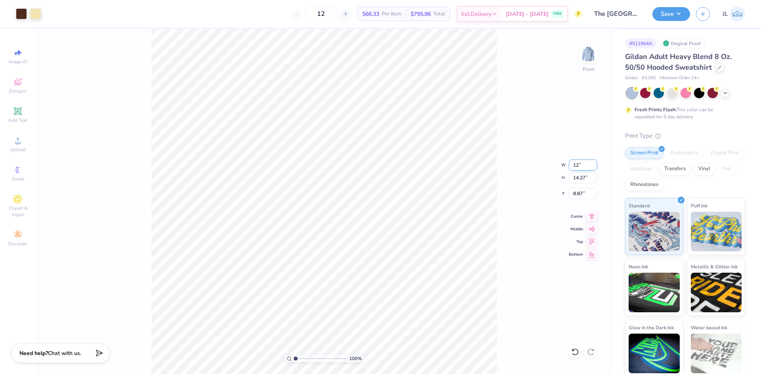
type input "12.00"
type input "11.41"
click at [581, 195] on input "10.29" at bounding box center [583, 193] width 29 height 11
type input "6.00"
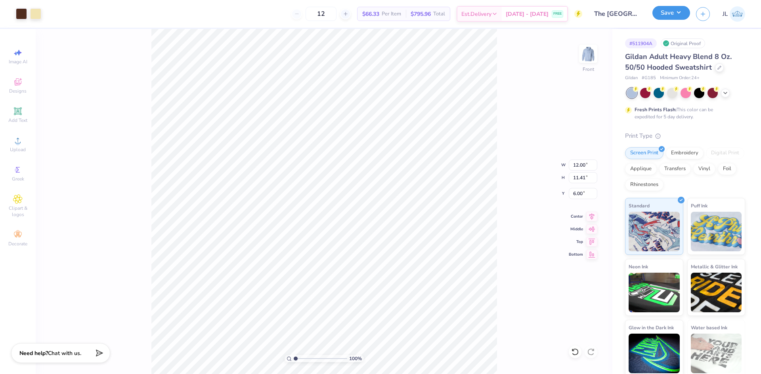
click at [669, 17] on button "Save" at bounding box center [671, 13] width 38 height 14
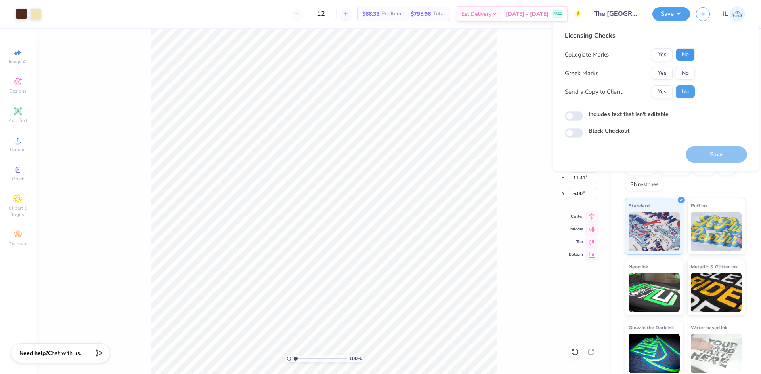
click at [683, 54] on button "No" at bounding box center [685, 54] width 19 height 13
click at [663, 73] on button "Yes" at bounding box center [662, 73] width 21 height 13
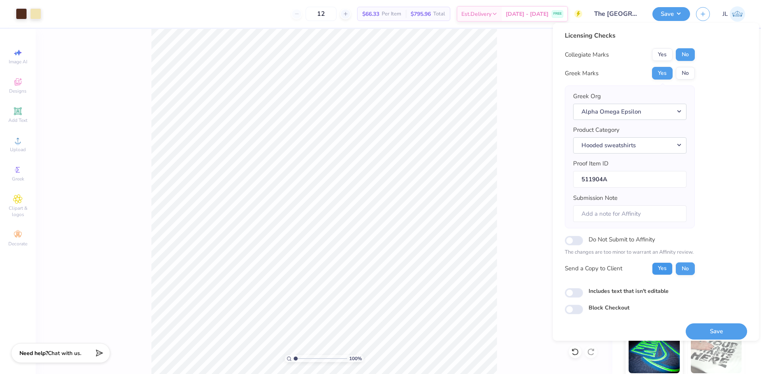
click at [663, 266] on button "Yes" at bounding box center [662, 269] width 21 height 13
click at [709, 335] on button "Save" at bounding box center [715, 332] width 61 height 16
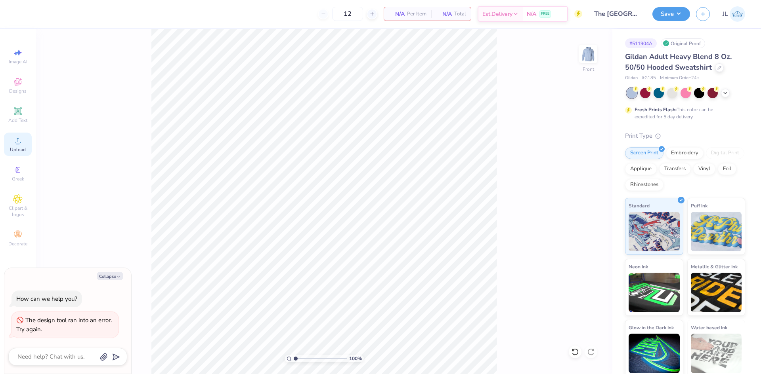
click at [17, 145] on circle at bounding box center [17, 143] width 4 height 4
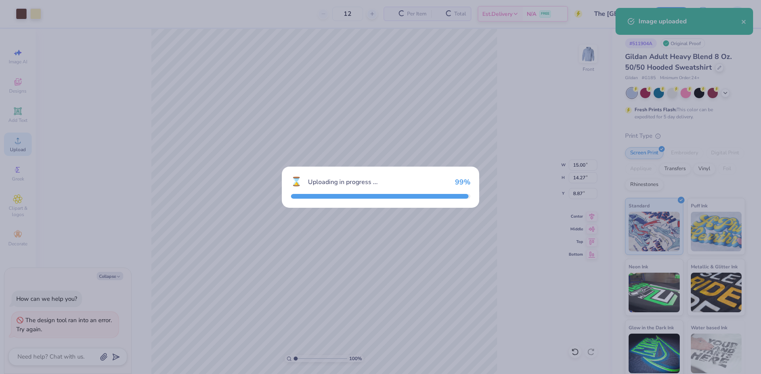
type textarea "x"
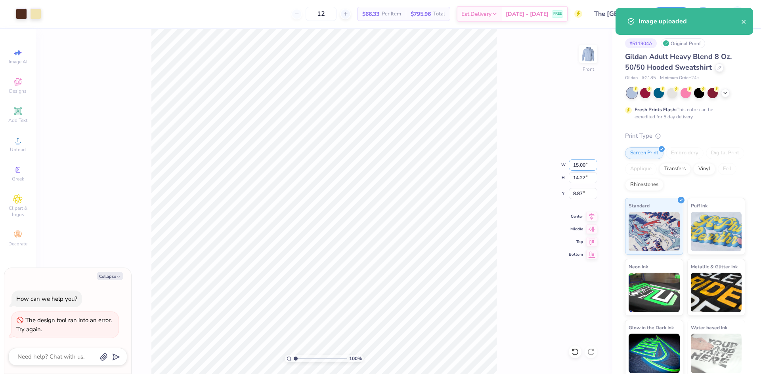
click at [579, 166] on input "15.00" at bounding box center [583, 165] width 29 height 11
type input "12"
type textarea "x"
type input "12.00"
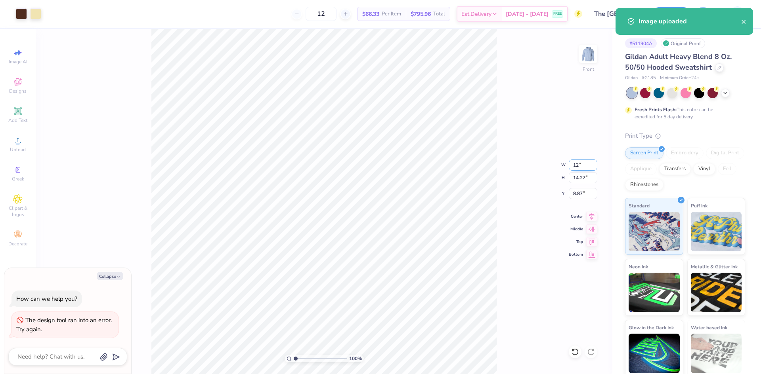
type input "11.41"
click at [584, 193] on input "10.29" at bounding box center [583, 193] width 29 height 11
click at [581, 194] on input "10.29" at bounding box center [583, 193] width 29 height 11
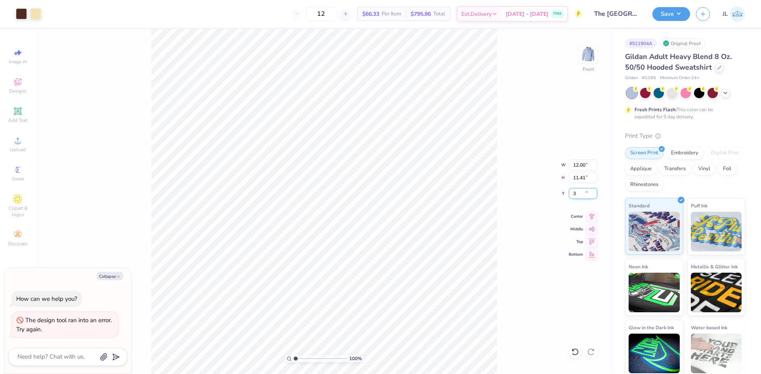
type input "3"
type textarea "x"
click at [583, 192] on input "6.00" at bounding box center [583, 193] width 29 height 11
click at [578, 192] on input "6.00" at bounding box center [583, 193] width 29 height 11
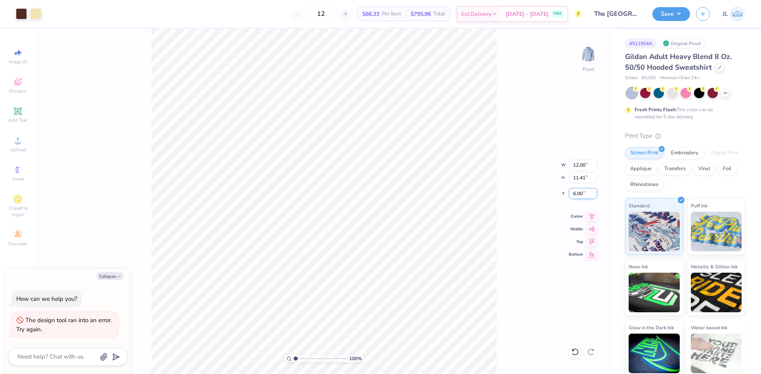
click at [578, 192] on input "6.00" at bounding box center [583, 193] width 29 height 11
type input "6"
click at [530, 183] on div "100 % Front W 12.00 12.00 " H 11.41 11.41 " Y 6 6 " Center Middle Top Bottom" at bounding box center [324, 202] width 577 height 346
click at [678, 14] on button "Save" at bounding box center [671, 13] width 38 height 14
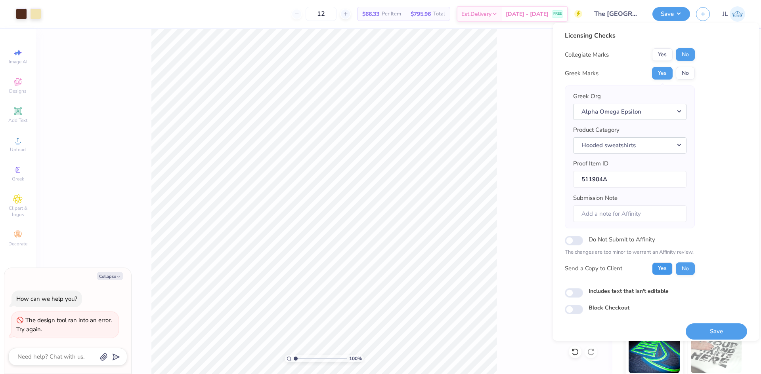
click at [664, 269] on button "Yes" at bounding box center [662, 269] width 21 height 13
click at [699, 330] on button "Save" at bounding box center [715, 332] width 61 height 16
type textarea "x"
